Goal: Information Seeking & Learning: Learn about a topic

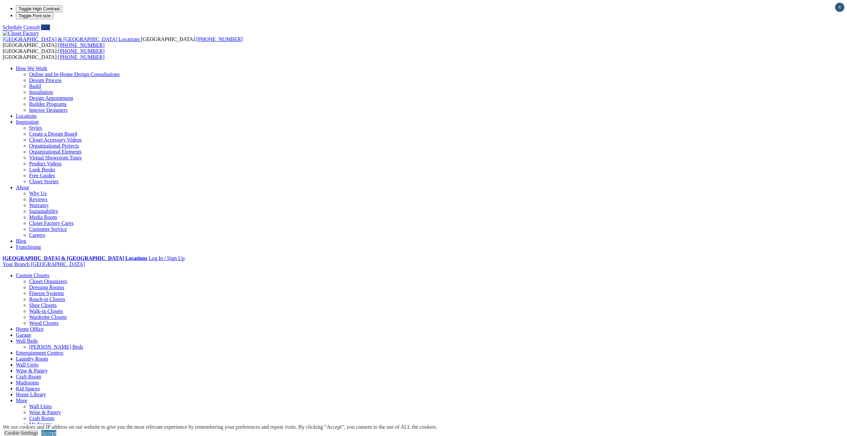
click at [63, 308] on link "Walk-in Closets" at bounding box center [46, 311] width 34 height 6
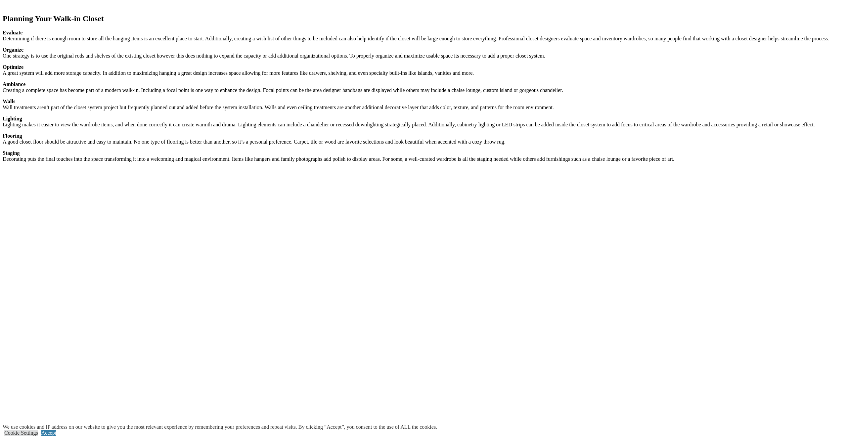
scroll to position [975, 0]
